Goal: Book appointment/travel/reservation

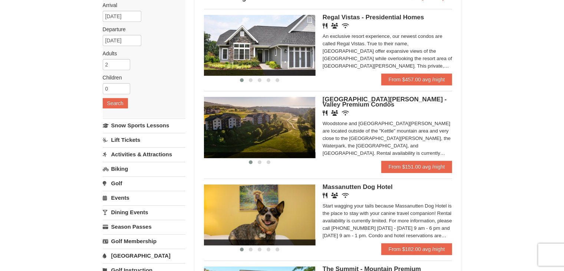
scroll to position [74, 0]
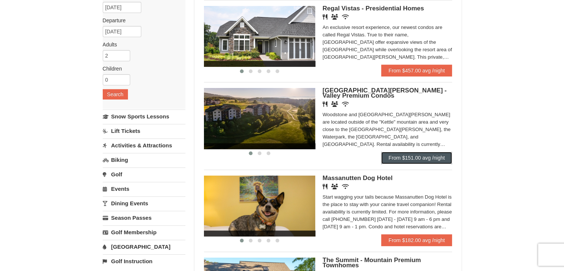
click at [396, 154] on link "From $151.00 avg /night" at bounding box center [416, 158] width 71 height 12
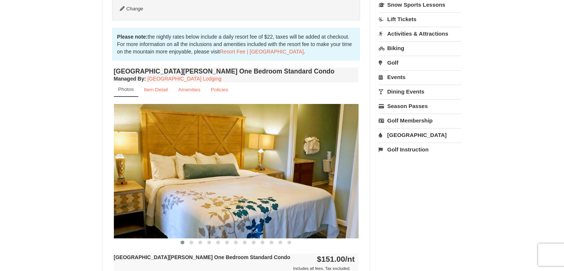
scroll to position [222, 0]
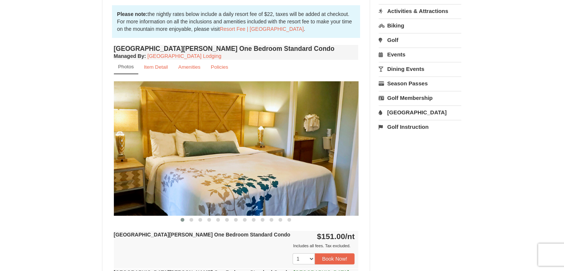
click at [228, 155] on img at bounding box center [236, 148] width 245 height 134
click at [191, 220] on span at bounding box center [191, 220] width 4 height 4
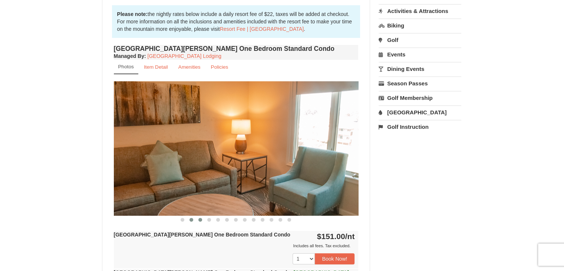
click at [199, 218] on span at bounding box center [200, 220] width 4 height 4
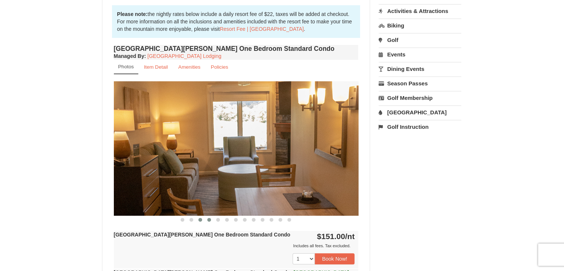
click at [208, 219] on span at bounding box center [209, 220] width 4 height 4
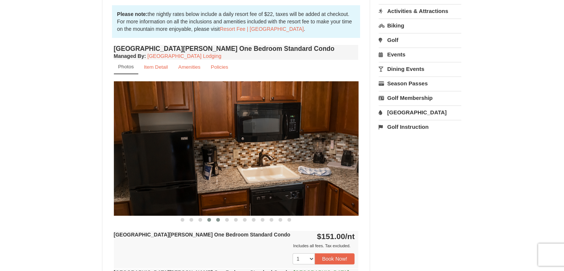
click at [217, 219] on span at bounding box center [218, 220] width 4 height 4
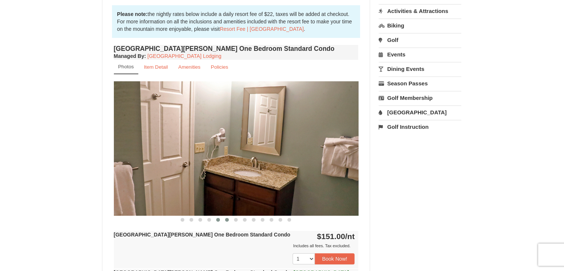
click at [227, 220] on span at bounding box center [227, 220] width 4 height 4
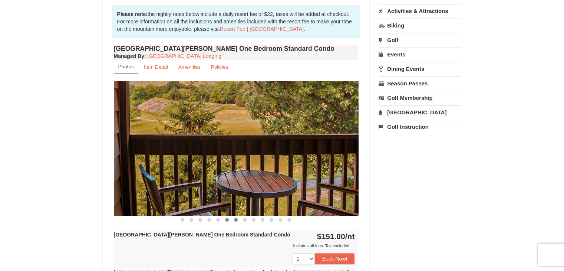
click at [235, 220] on span at bounding box center [236, 220] width 4 height 4
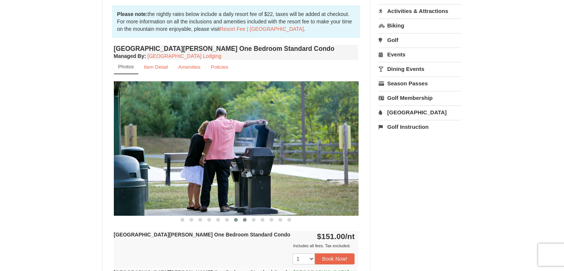
click at [243, 219] on span at bounding box center [245, 220] width 4 height 4
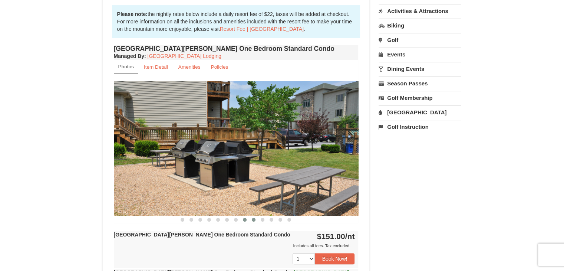
click at [253, 219] on span at bounding box center [254, 220] width 4 height 4
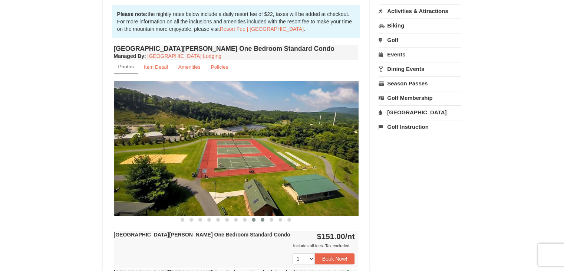
click at [262, 218] on span at bounding box center [263, 220] width 4 height 4
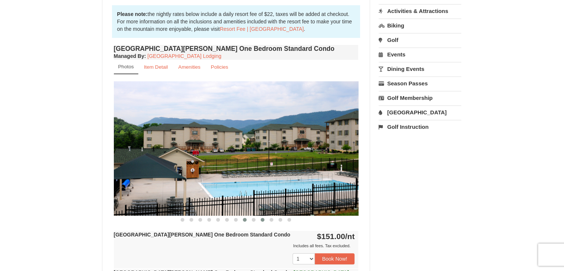
click at [244, 218] on span at bounding box center [245, 220] width 4 height 4
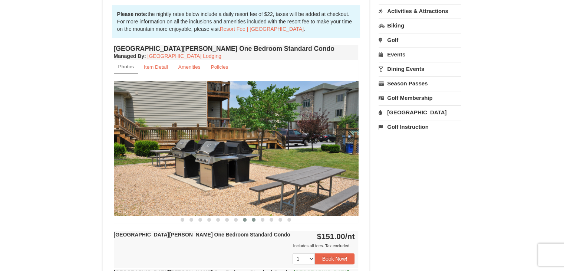
click at [255, 218] on span at bounding box center [254, 220] width 4 height 4
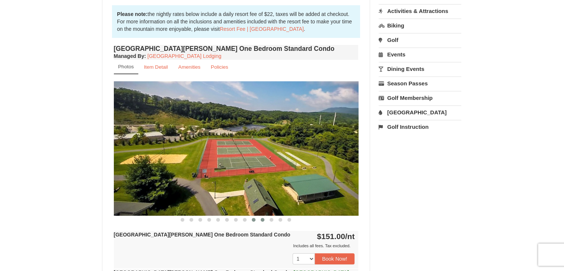
click at [262, 219] on span at bounding box center [263, 220] width 4 height 4
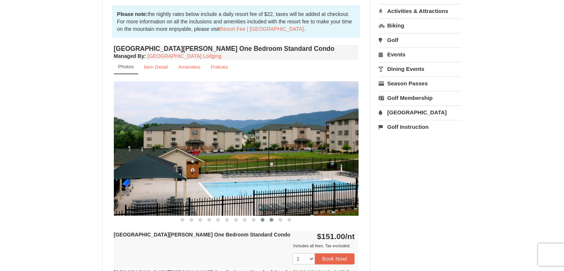
click at [271, 220] on span at bounding box center [271, 220] width 4 height 4
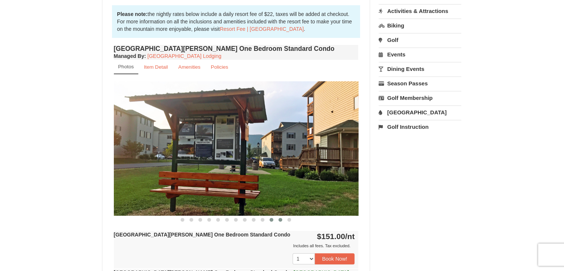
click at [280, 220] on span at bounding box center [280, 220] width 4 height 4
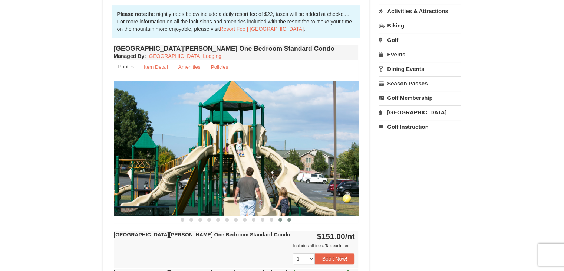
click at [289, 220] on span at bounding box center [289, 220] width 4 height 4
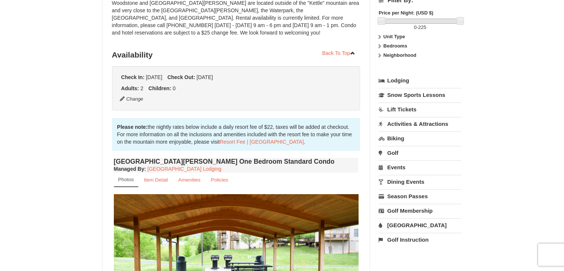
scroll to position [111, 0]
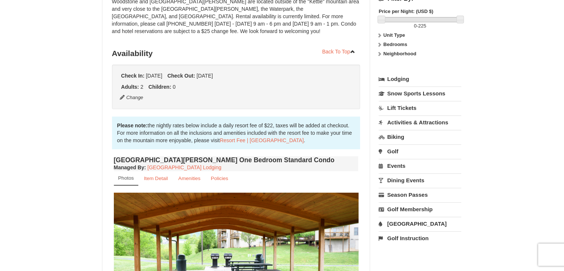
click at [400, 163] on link "Events" at bounding box center [419, 166] width 83 height 14
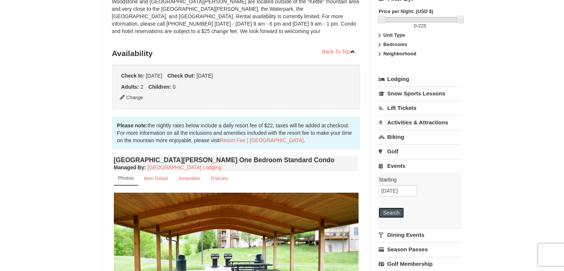
click at [393, 212] on button "Search" at bounding box center [390, 212] width 25 height 10
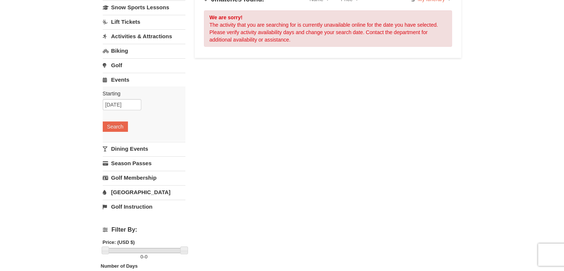
scroll to position [74, 0]
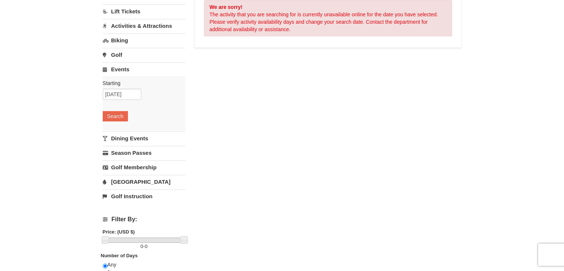
click at [125, 179] on link "[GEOGRAPHIC_DATA]" at bounding box center [144, 182] width 83 height 14
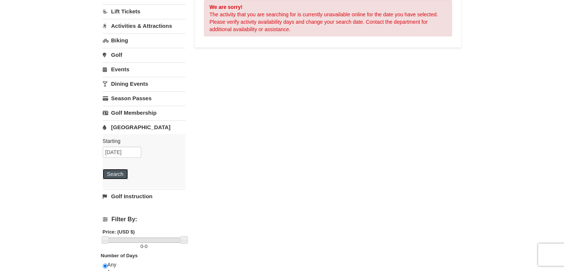
click at [116, 172] on button "Search" at bounding box center [115, 174] width 25 height 10
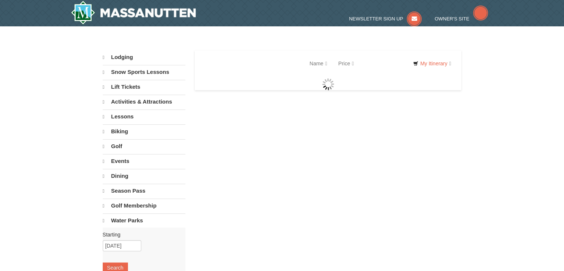
select select "9"
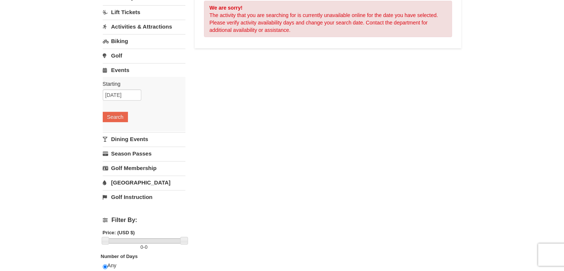
scroll to position [74, 0]
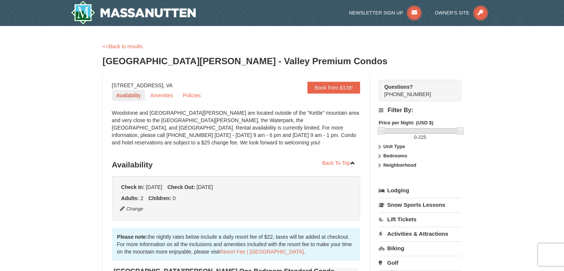
click at [129, 96] on link "Availability" at bounding box center [128, 95] width 33 height 11
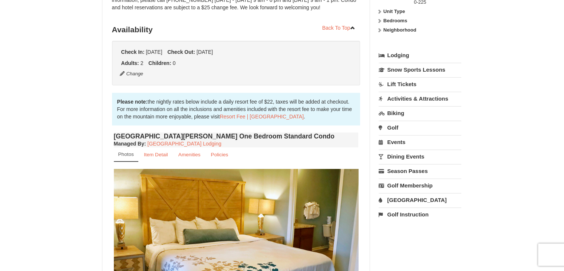
scroll to position [157, 0]
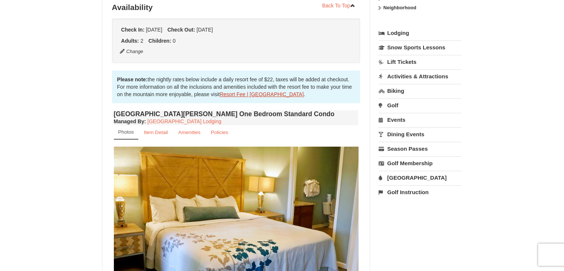
click at [237, 94] on link "Resort Fee | [GEOGRAPHIC_DATA]" at bounding box center [262, 94] width 84 height 6
